Goal: Task Accomplishment & Management: Use online tool/utility

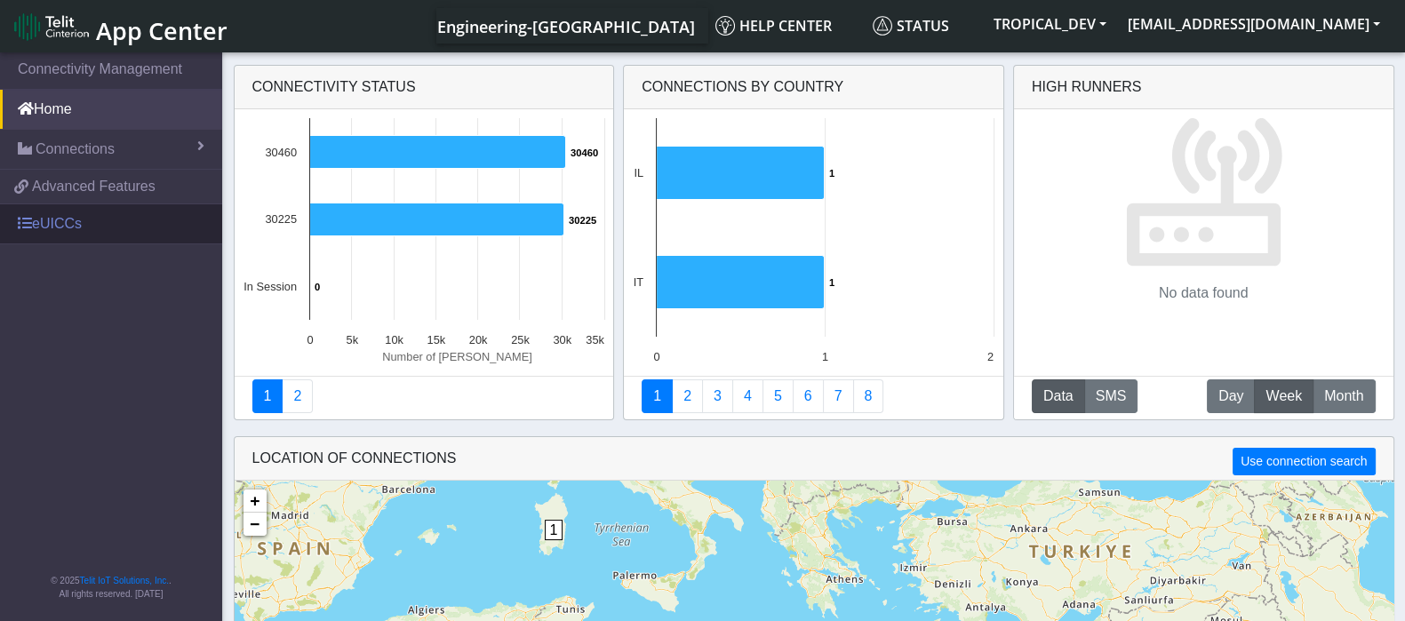
click at [64, 229] on link "eUICCs" at bounding box center [111, 223] width 222 height 39
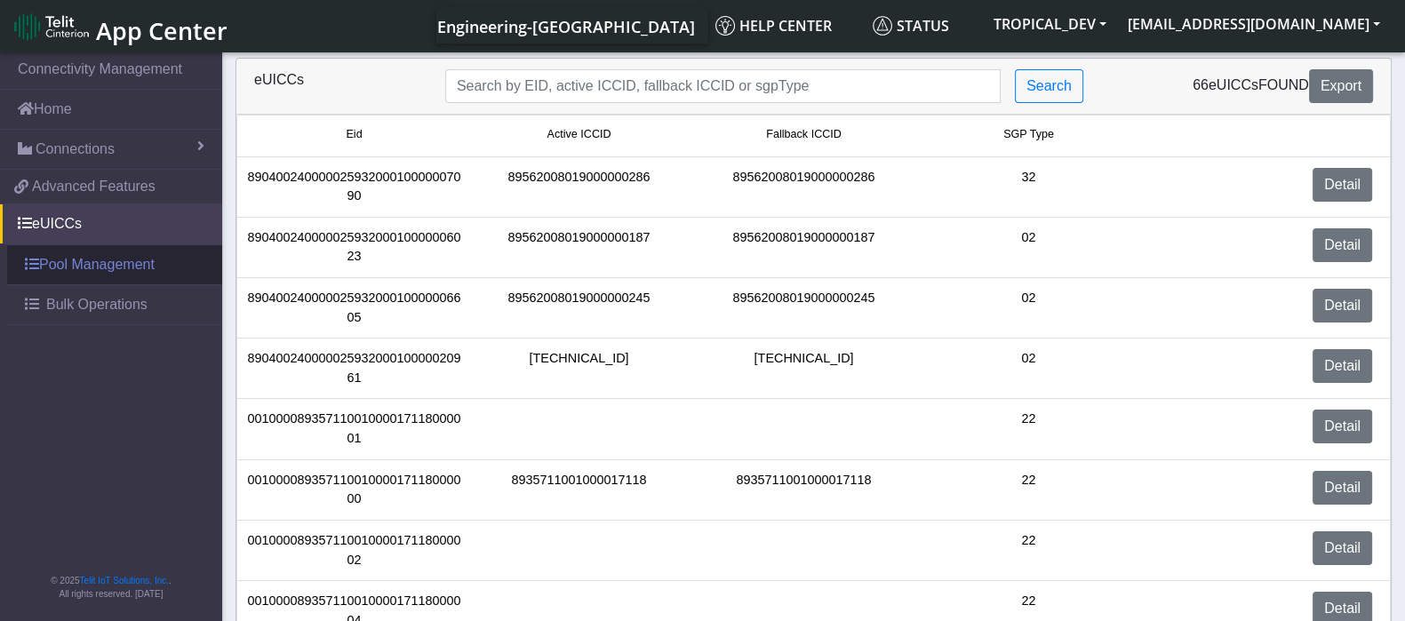
click at [62, 260] on link "Pool Management" at bounding box center [114, 264] width 215 height 39
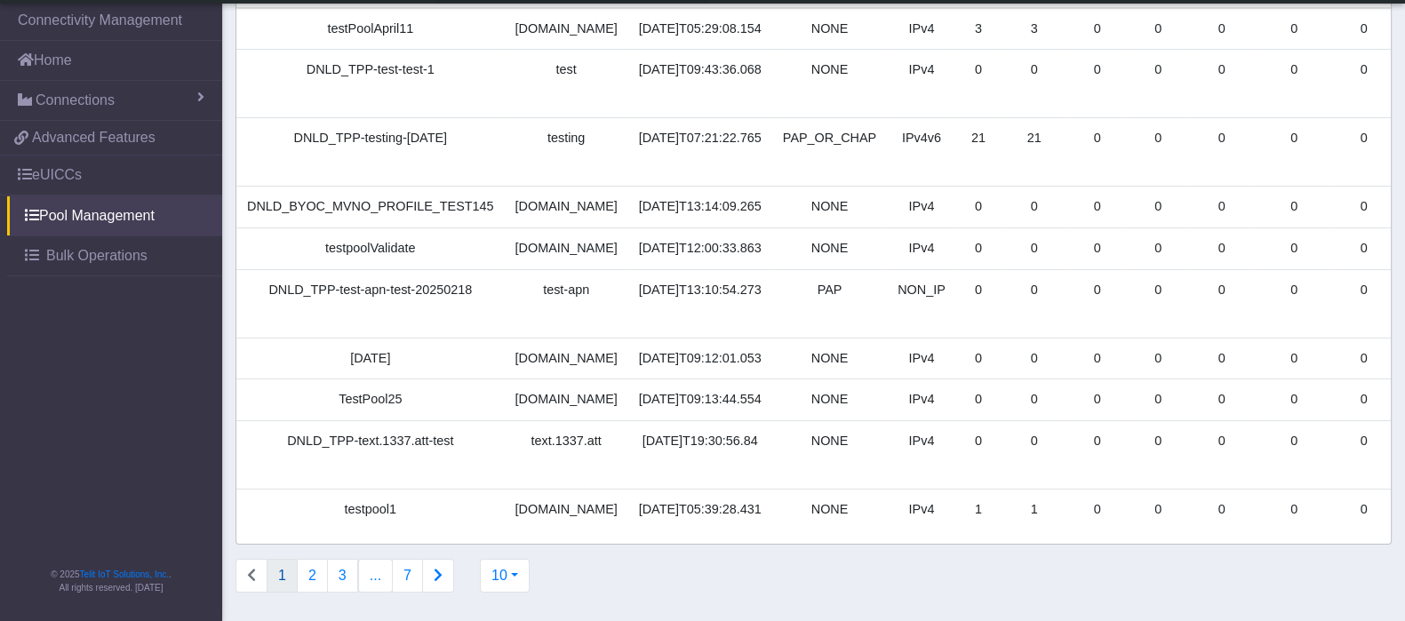
scroll to position [226, 0]
click at [311, 578] on button "2" at bounding box center [312, 576] width 31 height 34
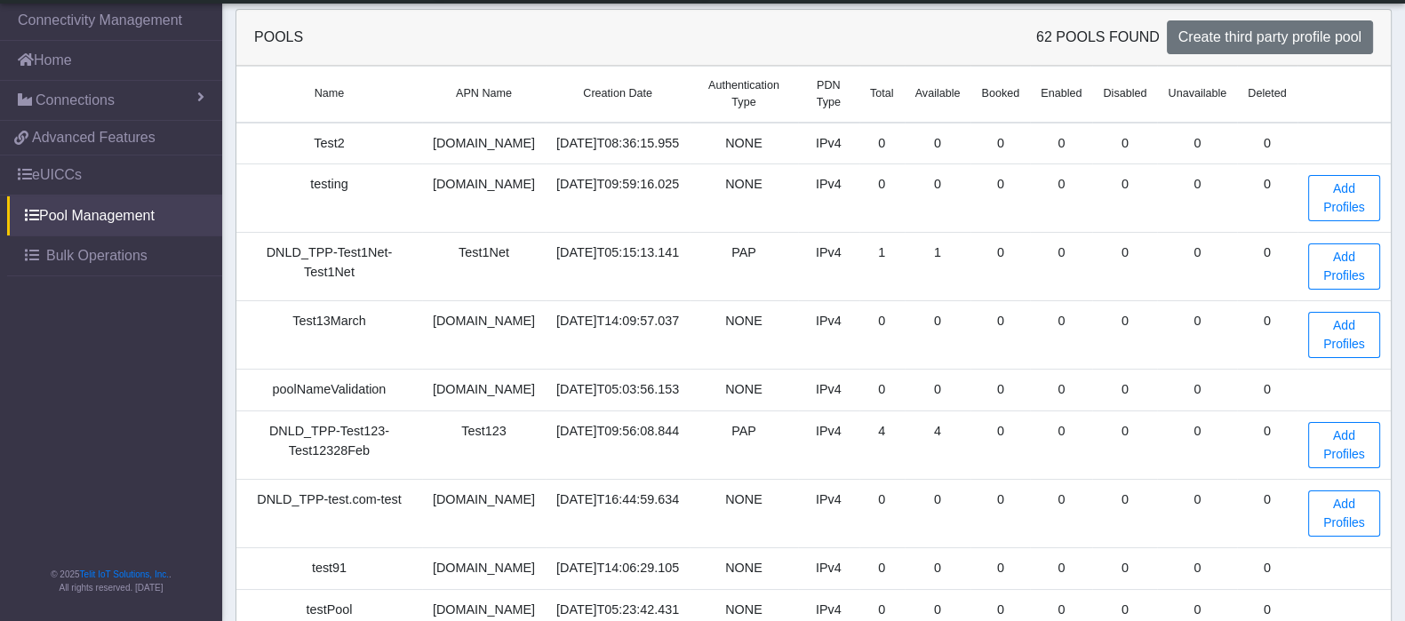
scroll to position [233, 0]
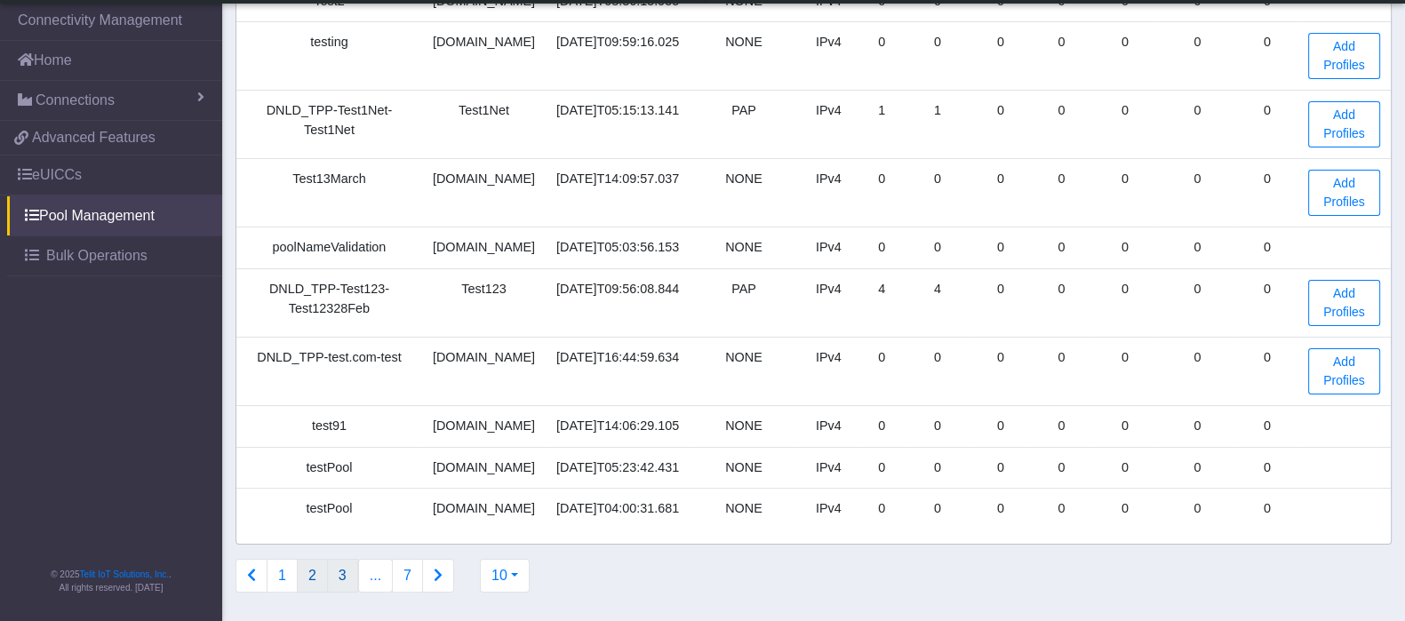
click at [342, 579] on button "3" at bounding box center [342, 576] width 31 height 34
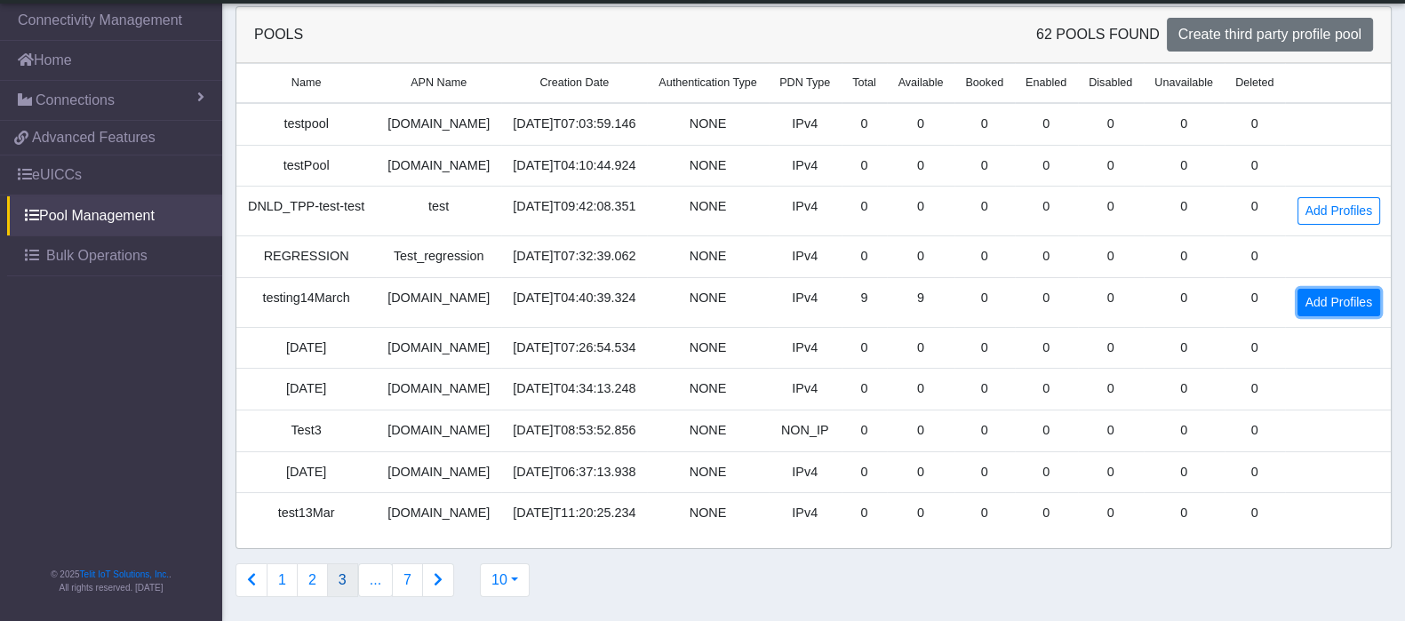
click at [1333, 301] on link "Add Profiles" at bounding box center [1338, 303] width 83 height 28
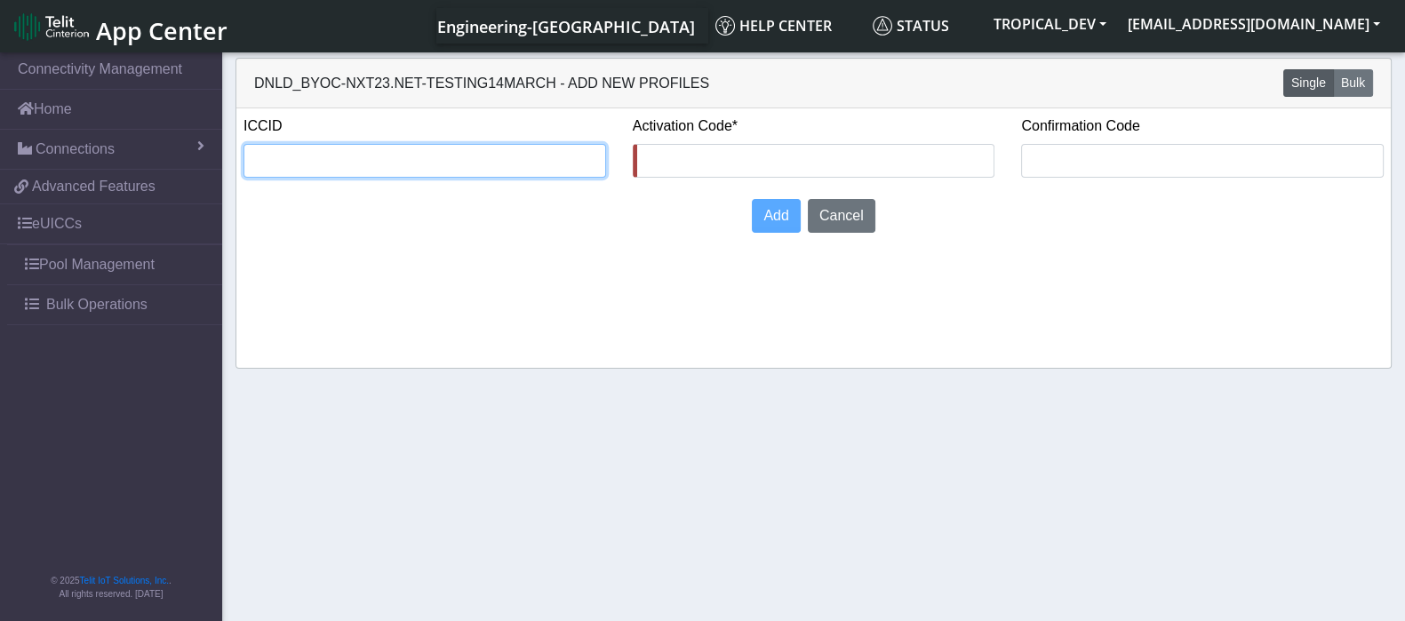
click at [315, 154] on input "text" at bounding box center [424, 161] width 363 height 34
paste input "8935711001000080120"
type input "8935711001000080120"
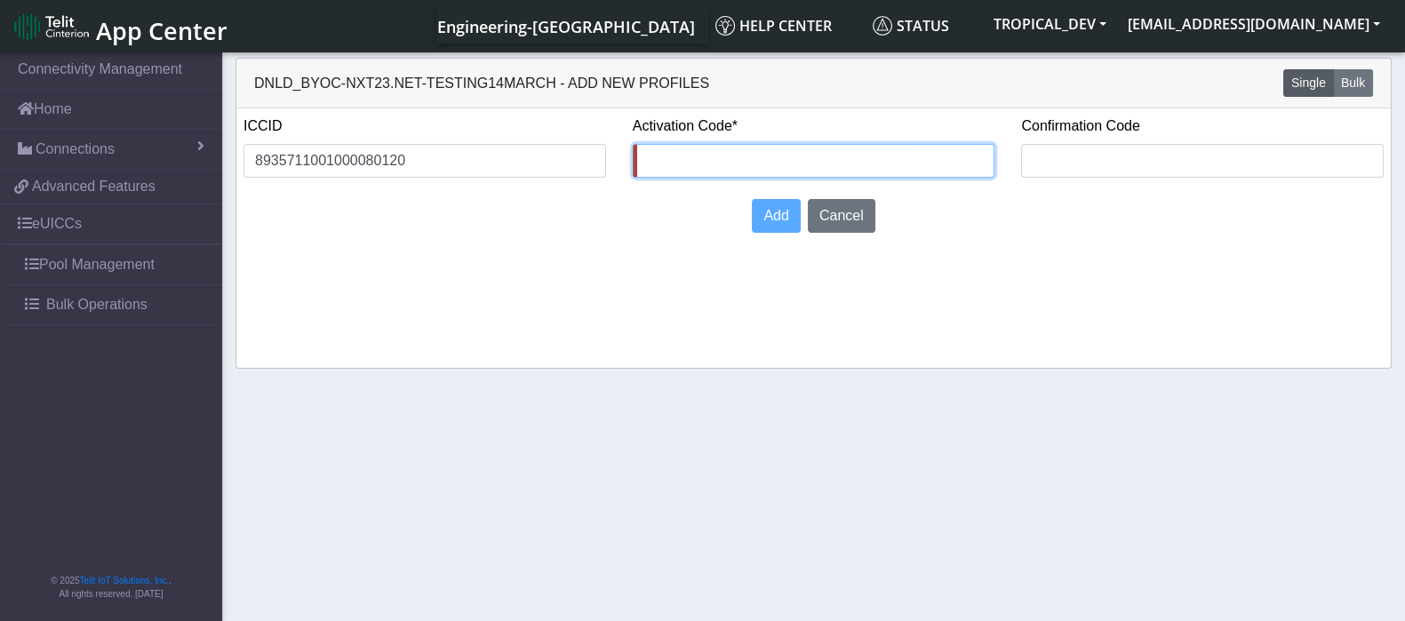
click at [756, 152] on input "text" at bounding box center [814, 161] width 363 height 34
type input "12345678"
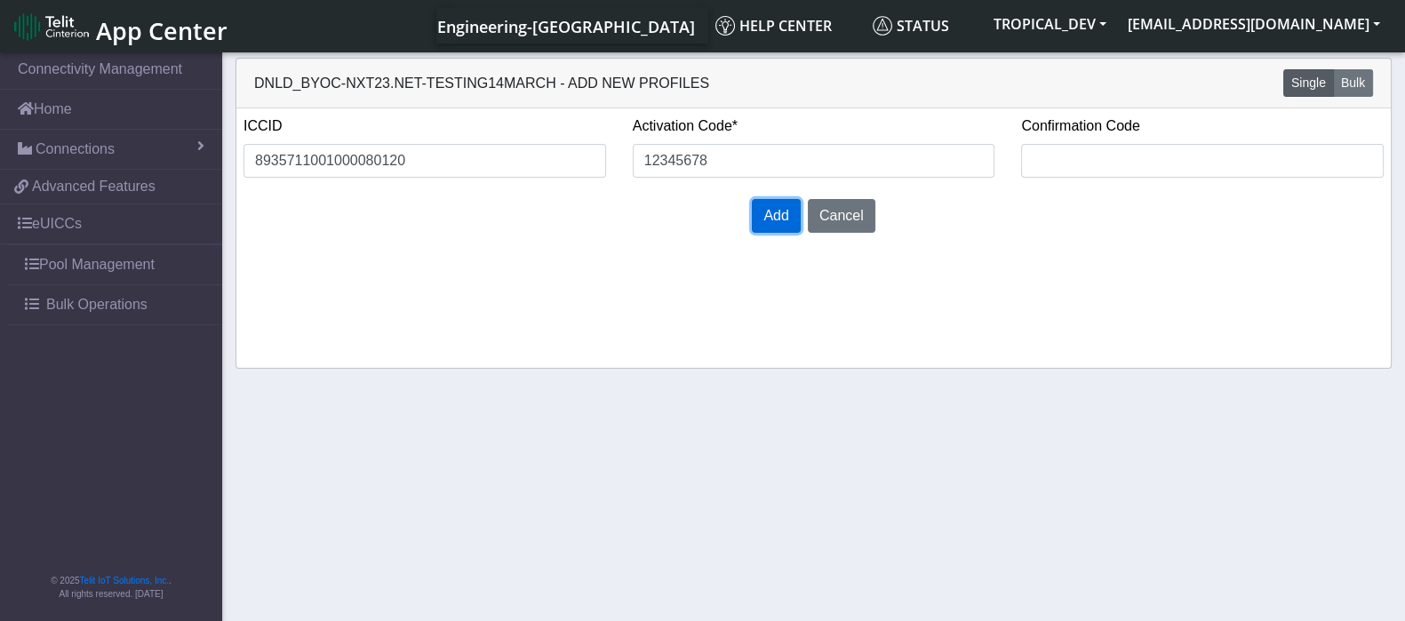
click at [773, 212] on span "Add" at bounding box center [775, 215] width 25 height 15
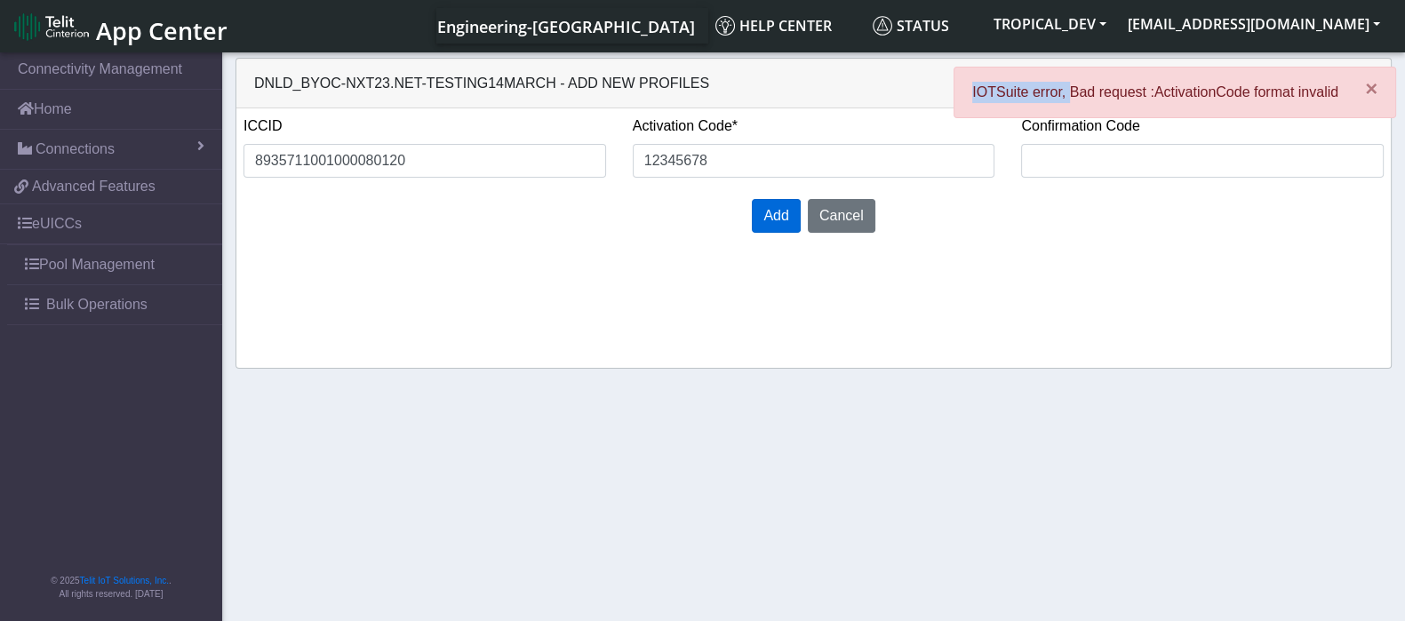
drag, startPoint x: 1068, startPoint y: 90, endPoint x: 978, endPoint y: 91, distance: 90.6
click at [978, 91] on p "IOTSuite error, Bad request :ActivationCode format invalid" at bounding box center [1155, 92] width 366 height 21
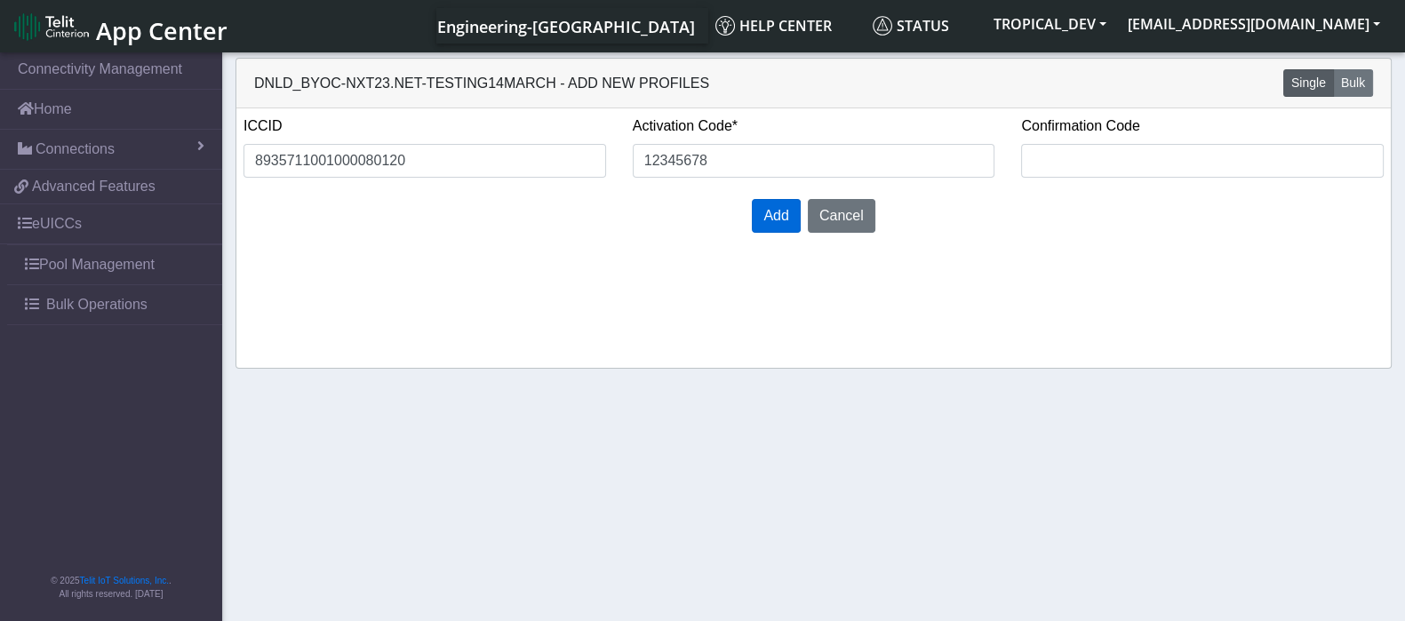
copy p "IOTSuite error,"
click at [775, 225] on button "Add" at bounding box center [776, 216] width 48 height 34
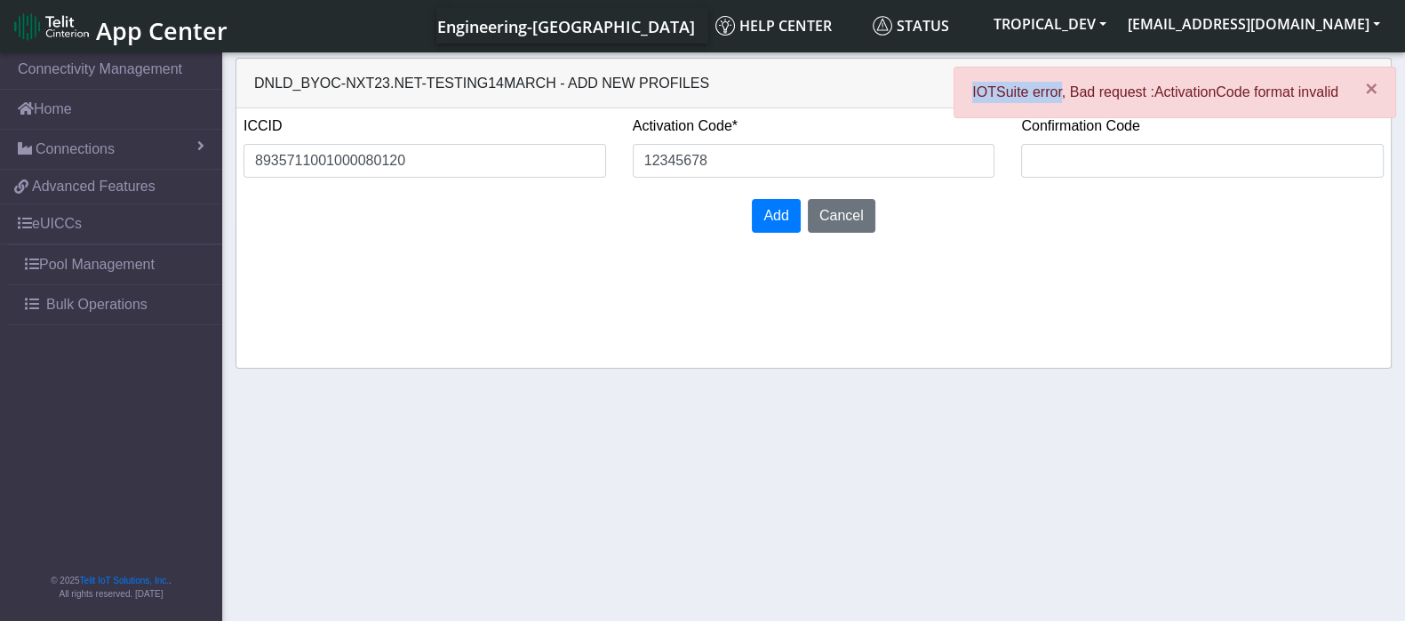
drag, startPoint x: 1065, startPoint y: 86, endPoint x: 973, endPoint y: 85, distance: 91.5
click at [973, 85] on div "× IOTSuite error, Bad request :ActivationCode format invalid" at bounding box center [1175, 93] width 443 height 52
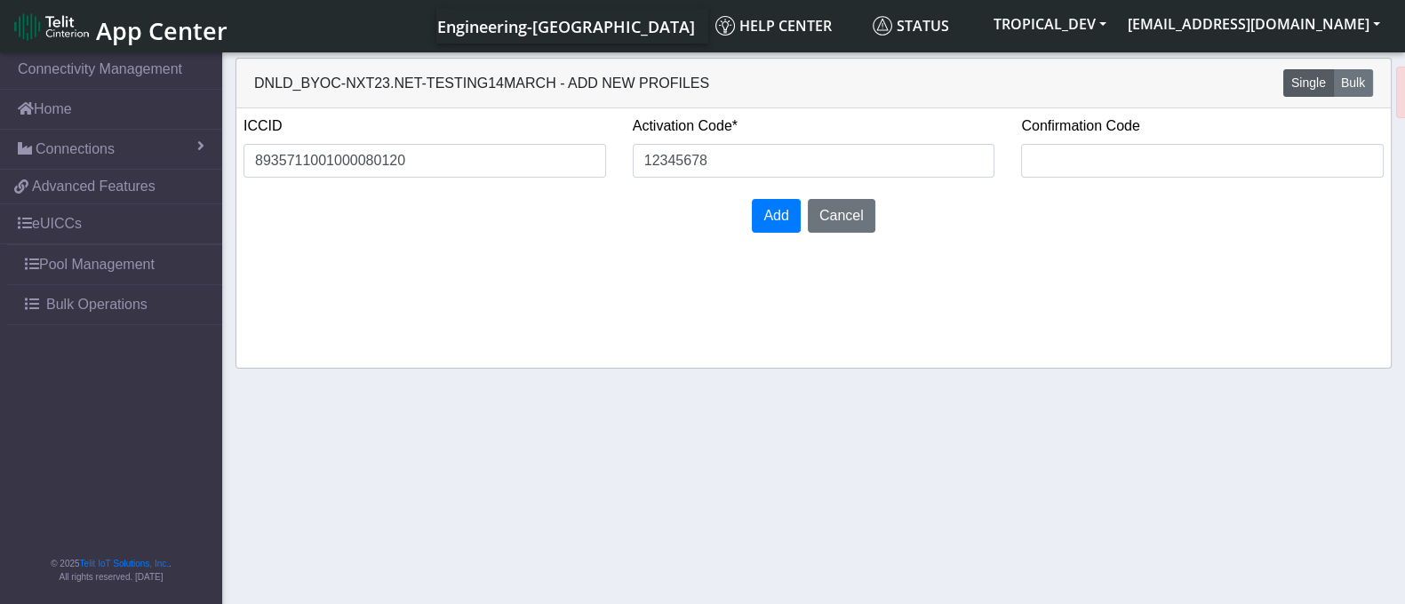
copy p "IOTSuite error"
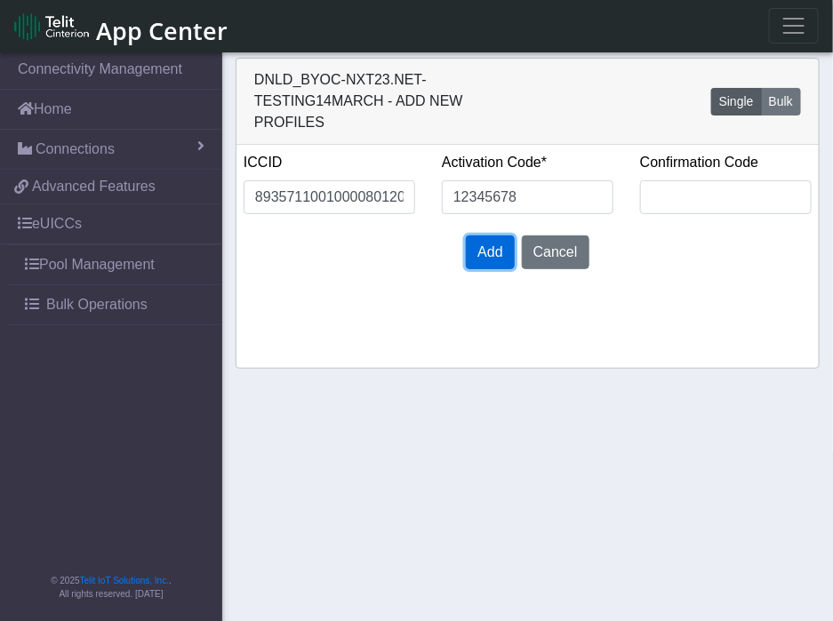
click at [489, 255] on span "Add" at bounding box center [489, 251] width 25 height 15
